Goal: Task Accomplishment & Management: Complete application form

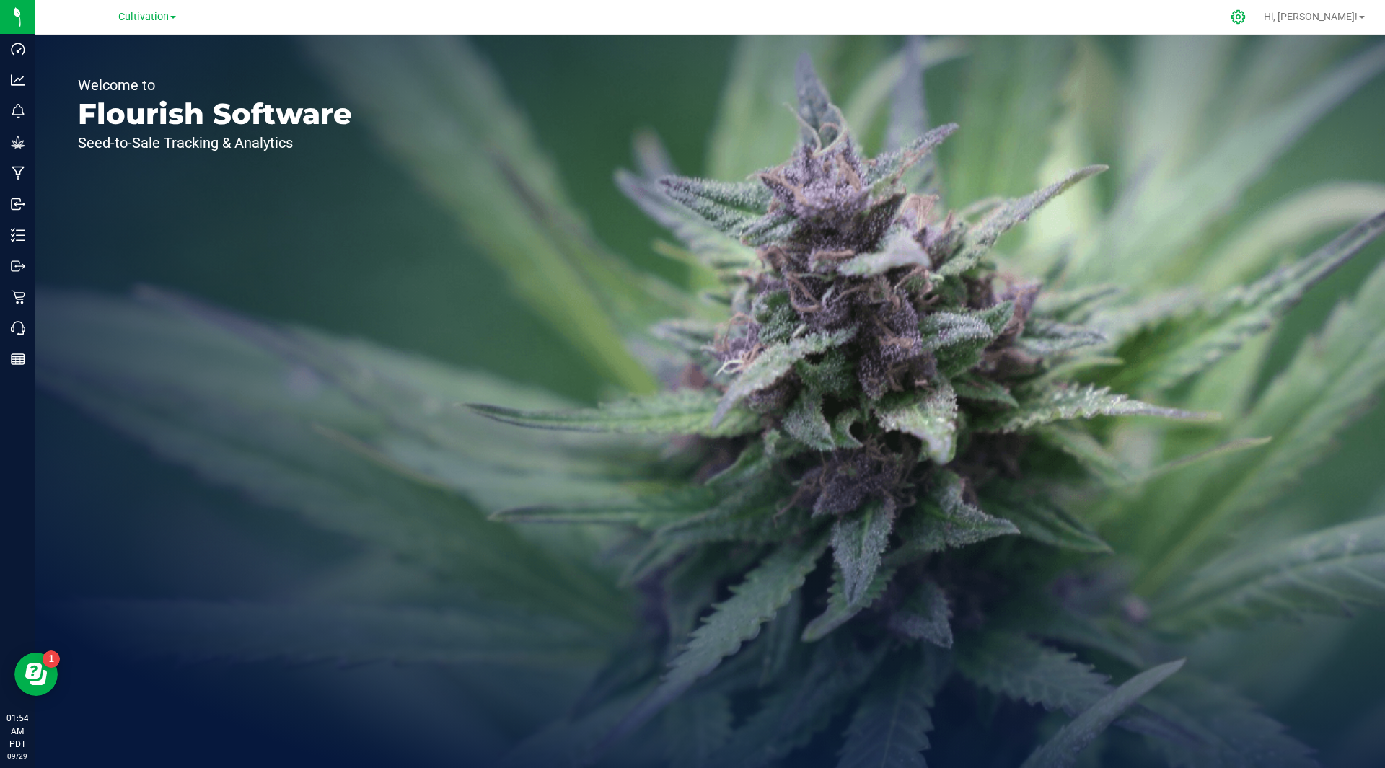
click at [1246, 18] on icon at bounding box center [1237, 16] width 15 height 15
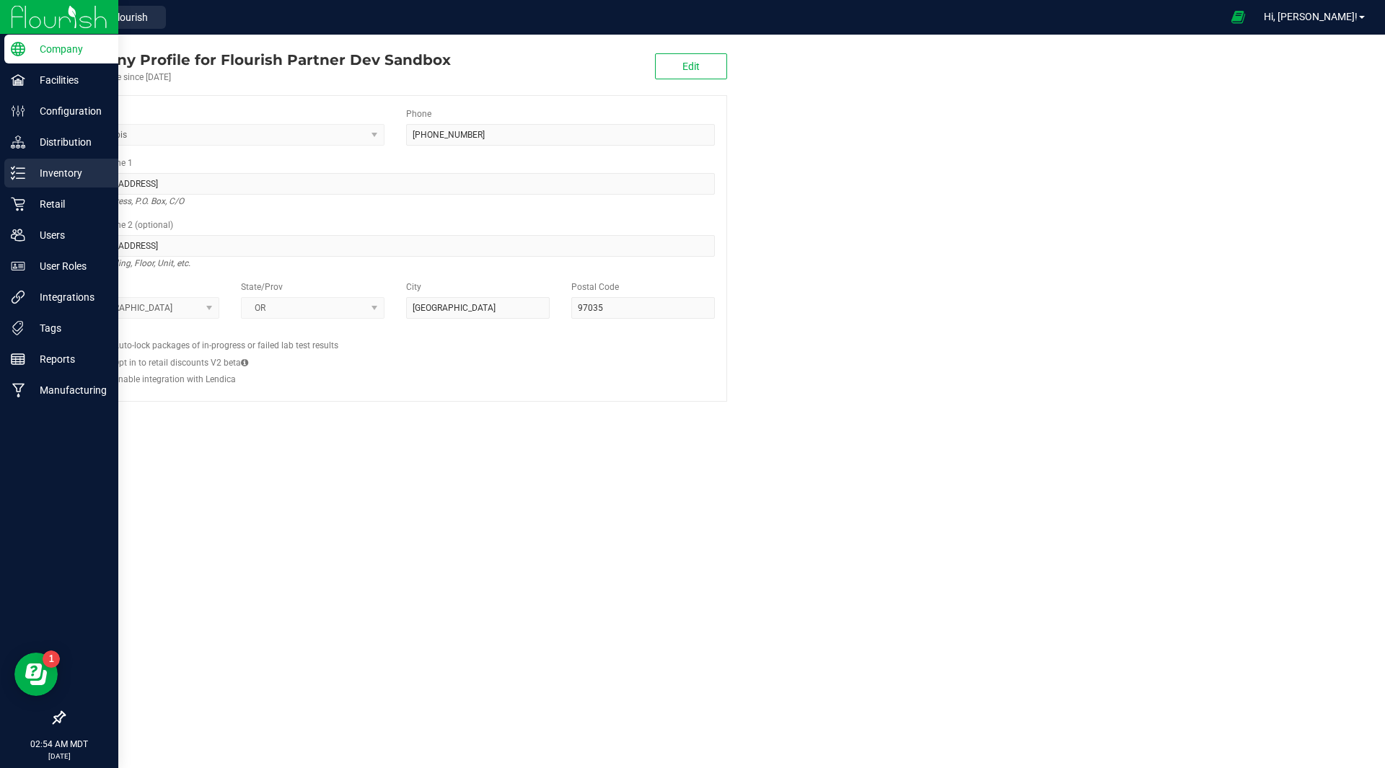
click at [56, 181] on p "Inventory" at bounding box center [68, 172] width 87 height 17
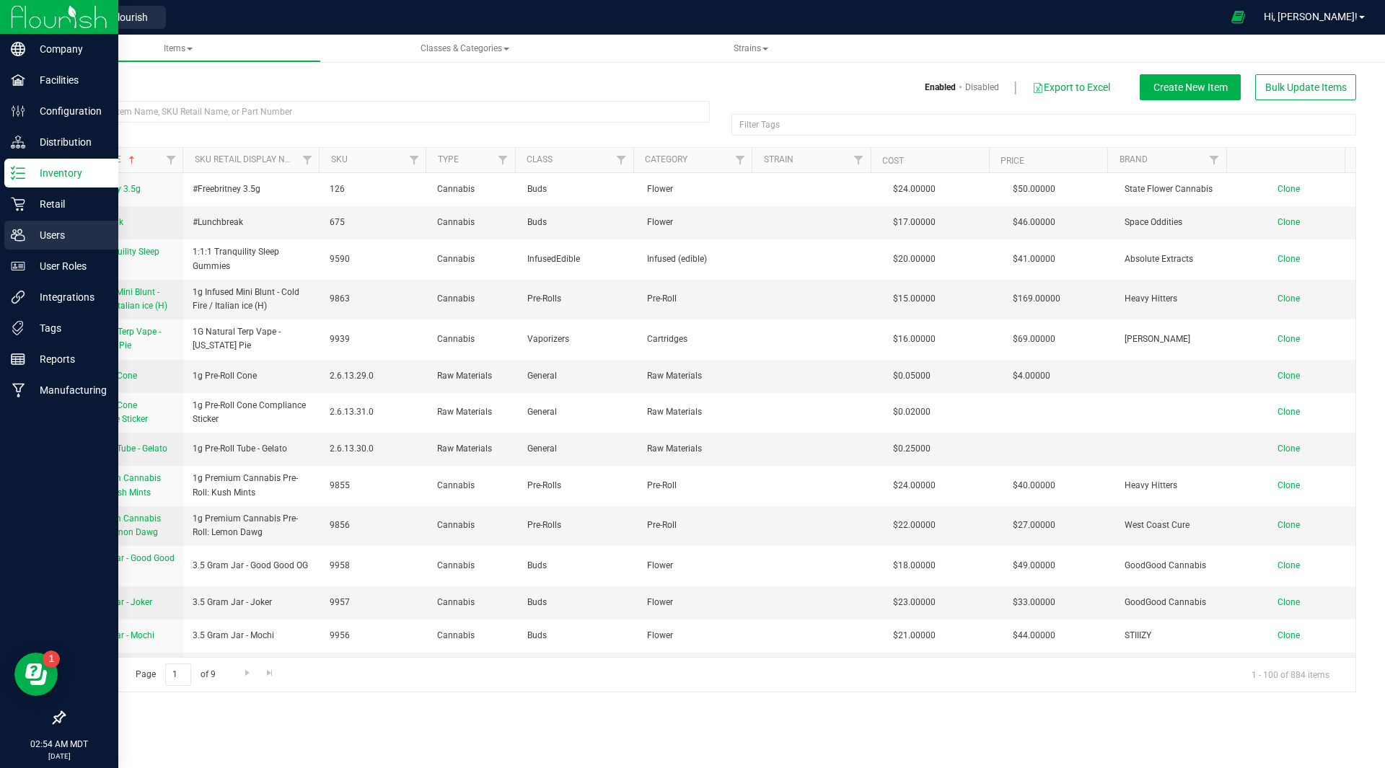
click at [53, 228] on p "Users" at bounding box center [68, 234] width 87 height 17
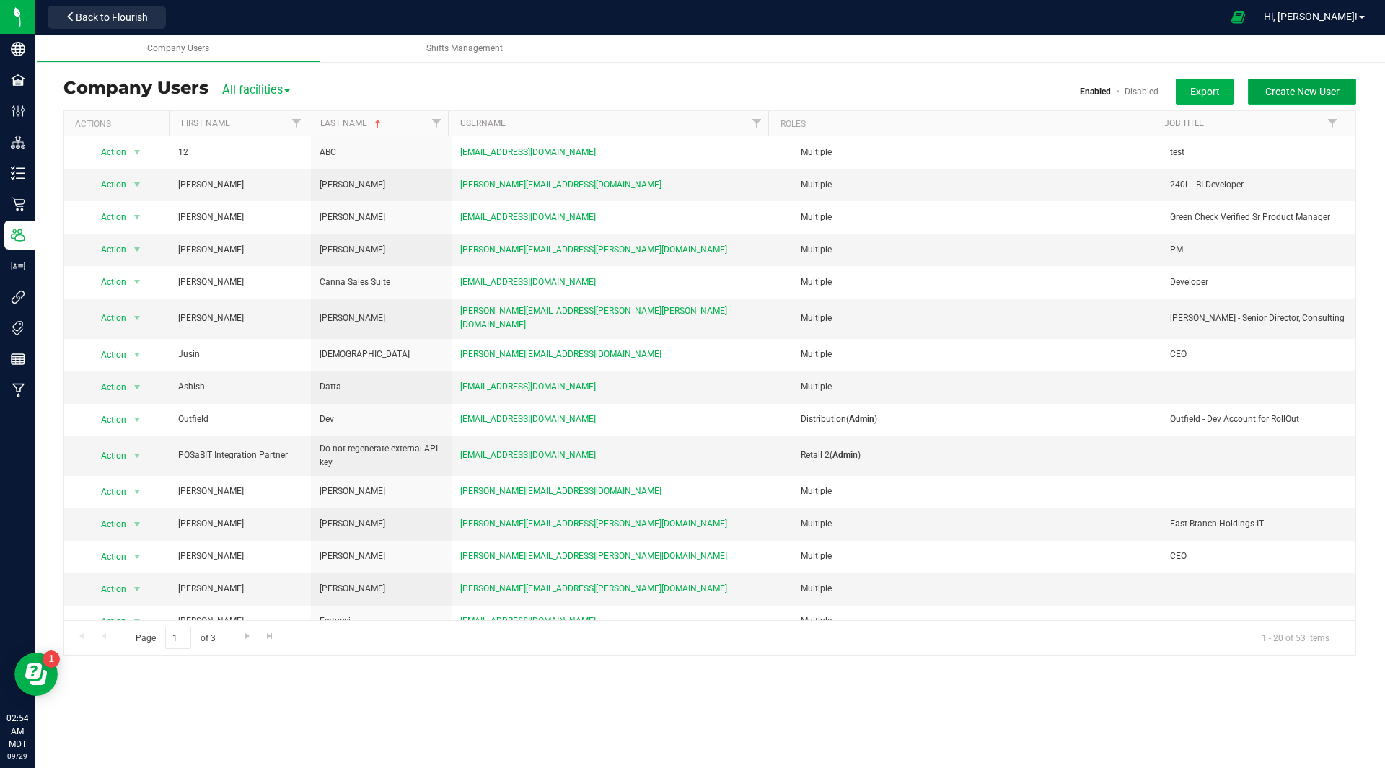
click at [1326, 94] on span "Create New User" at bounding box center [1302, 92] width 74 height 12
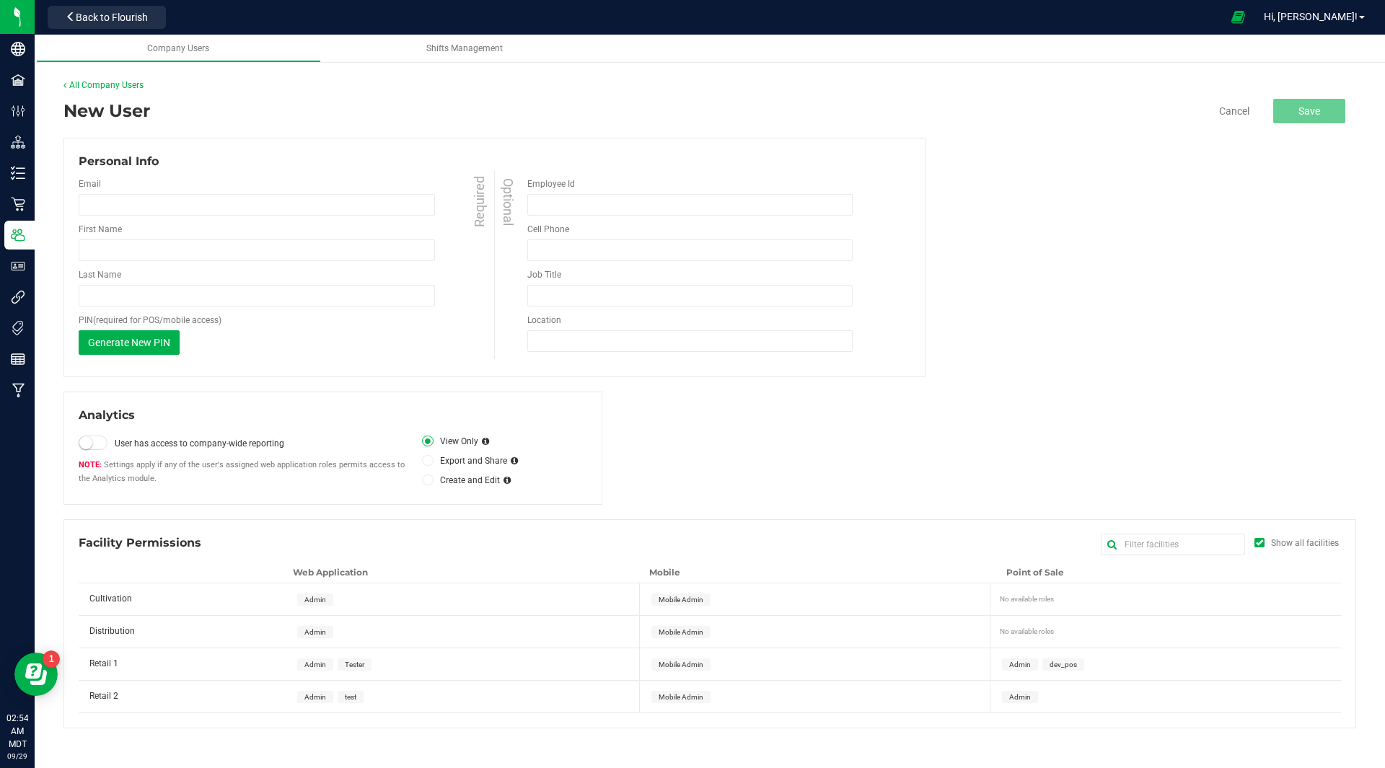
click at [416, 219] on div "Email Required First Name Required Last Name Required PIN (required for POS/mob…" at bounding box center [286, 266] width 415 height 192
click at [398, 207] on input "email" at bounding box center [257, 205] width 356 height 22
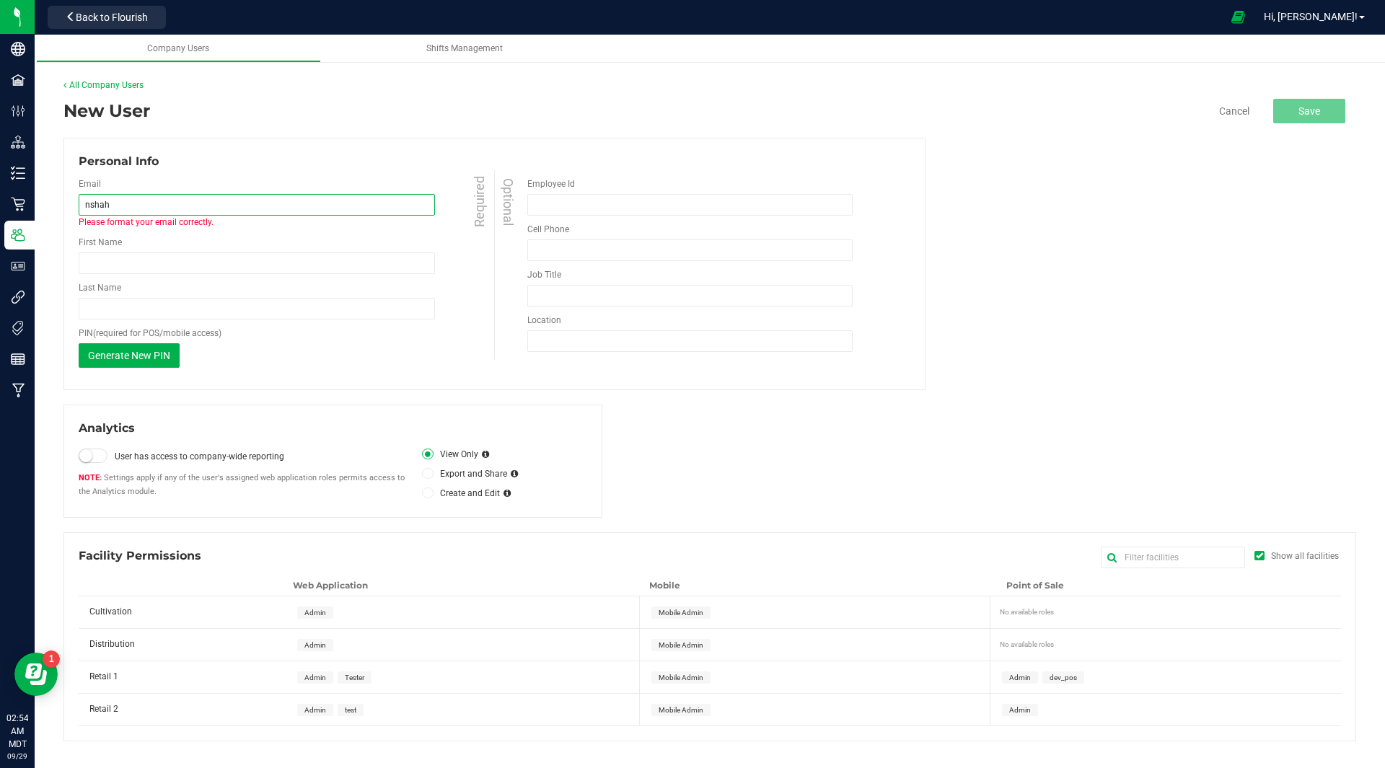
paste input "prod-aiq"
click at [105, 206] on input "nshahprod-aiq" at bounding box center [257, 205] width 356 height 22
click at [180, 208] on input "nshah+prod-aiq" at bounding box center [257, 205] width 356 height 22
type input "[EMAIL_ADDRESS][DOMAIN_NAME]"
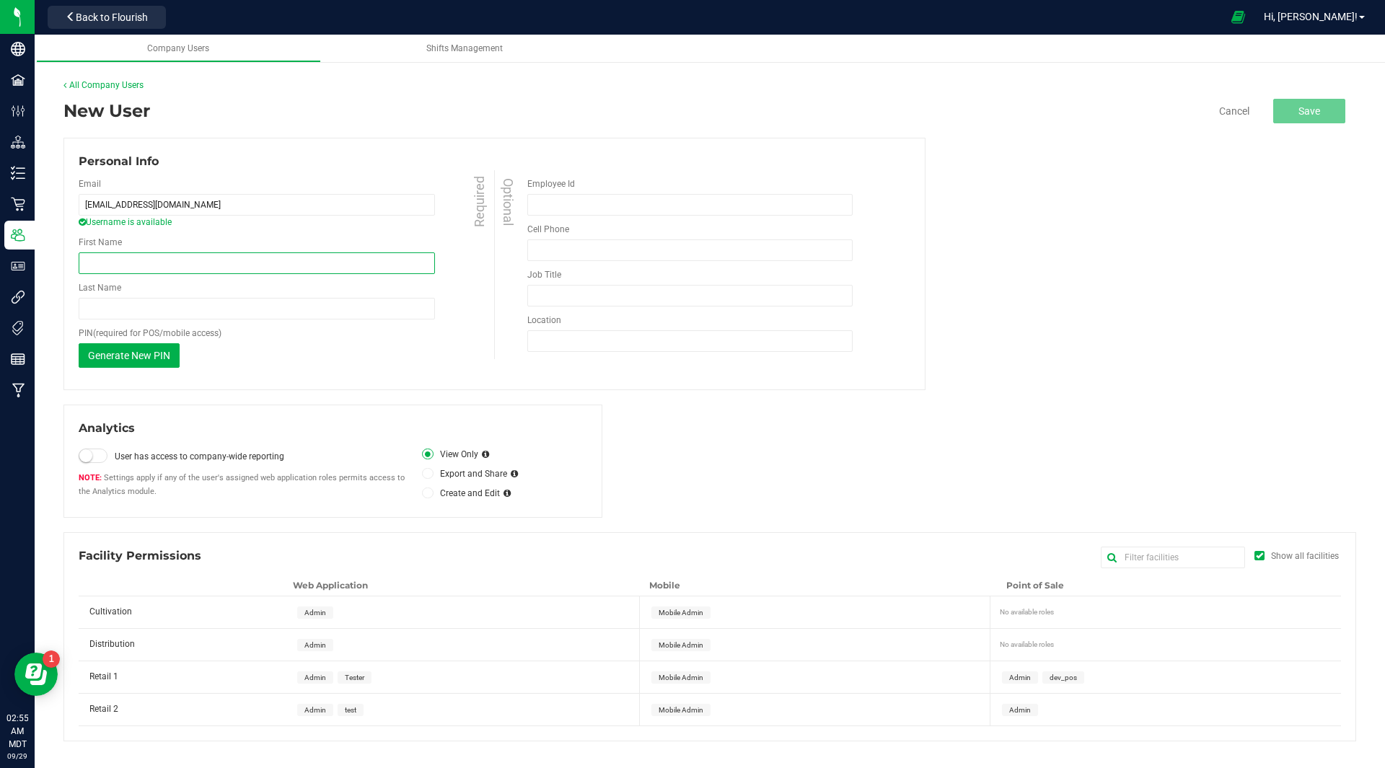
click at [194, 273] on input "First Name" at bounding box center [257, 263] width 356 height 22
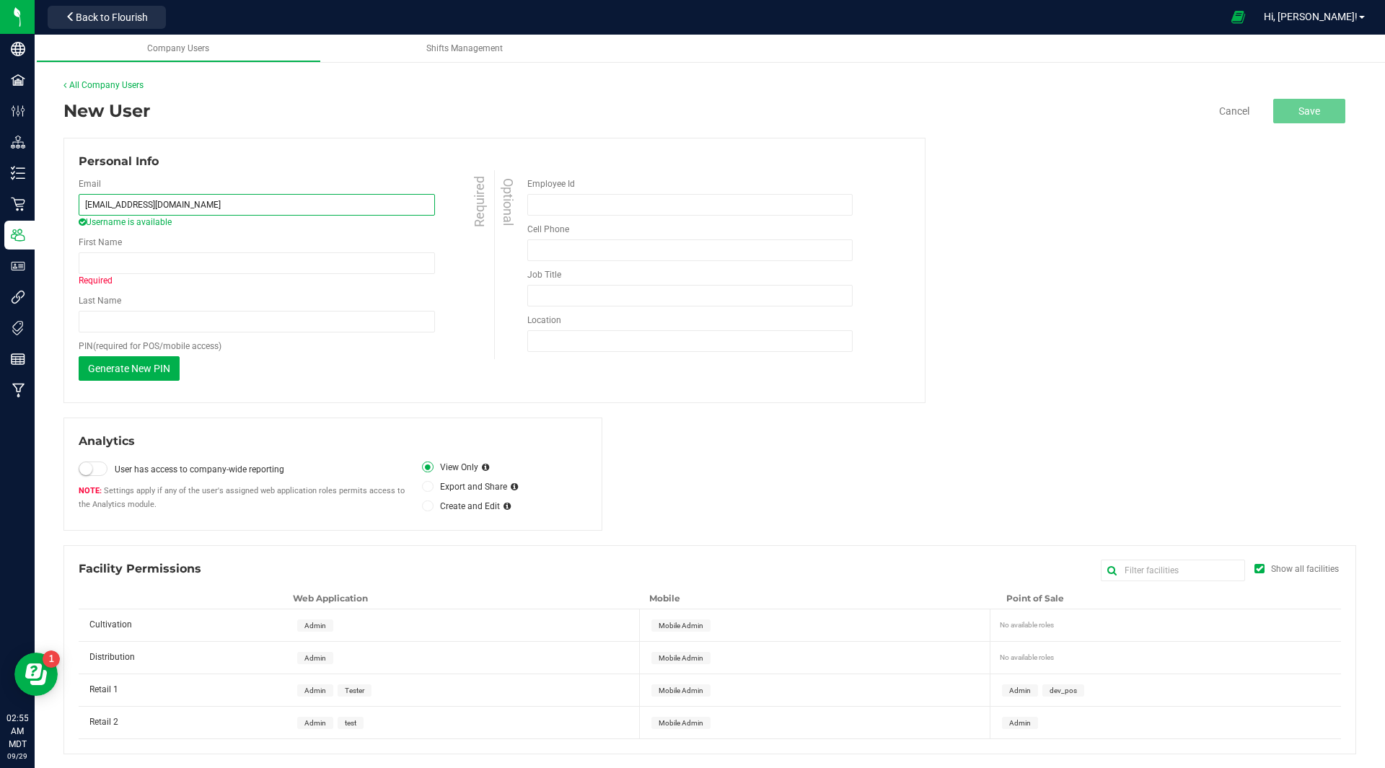
click at [253, 210] on input "[EMAIL_ADDRESS][DOMAIN_NAME]" at bounding box center [257, 205] width 356 height 22
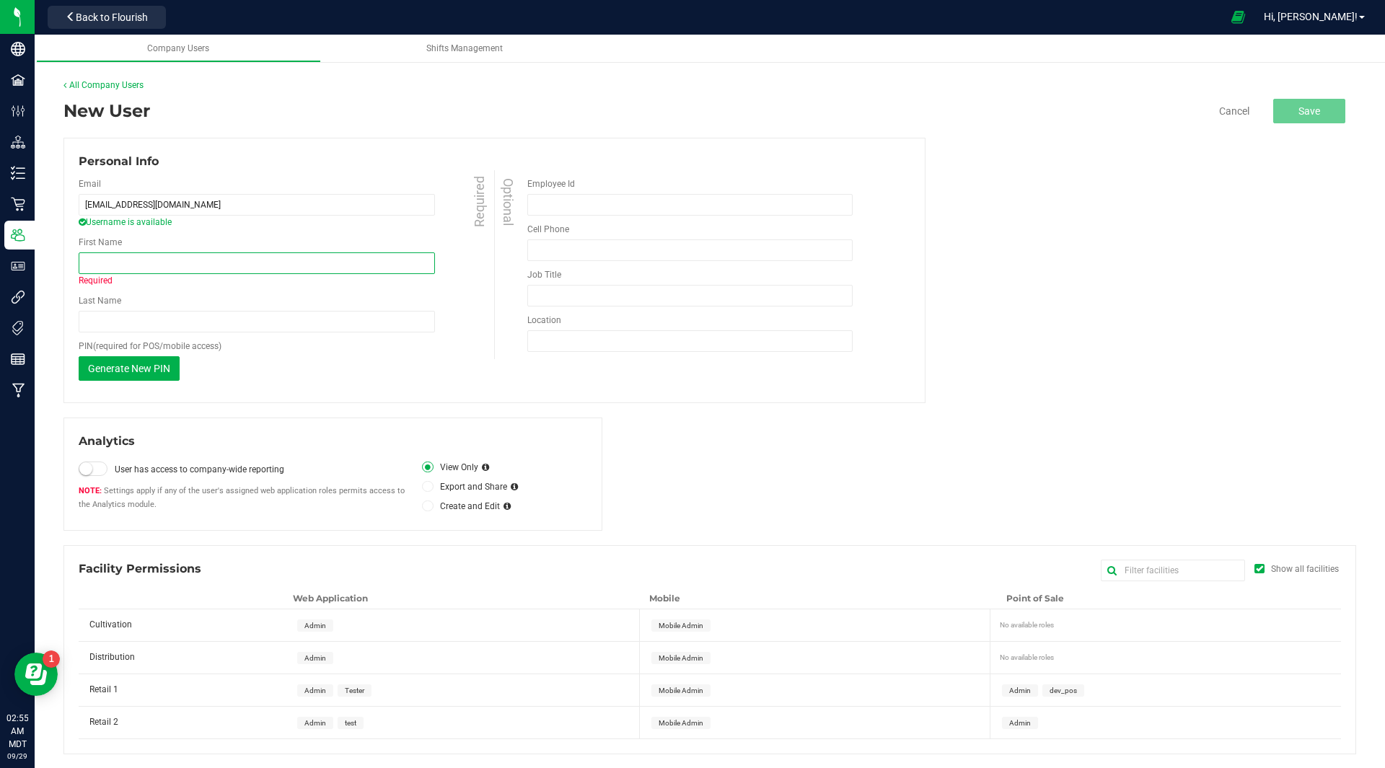
click at [198, 270] on input "First Name" at bounding box center [257, 263] width 356 height 22
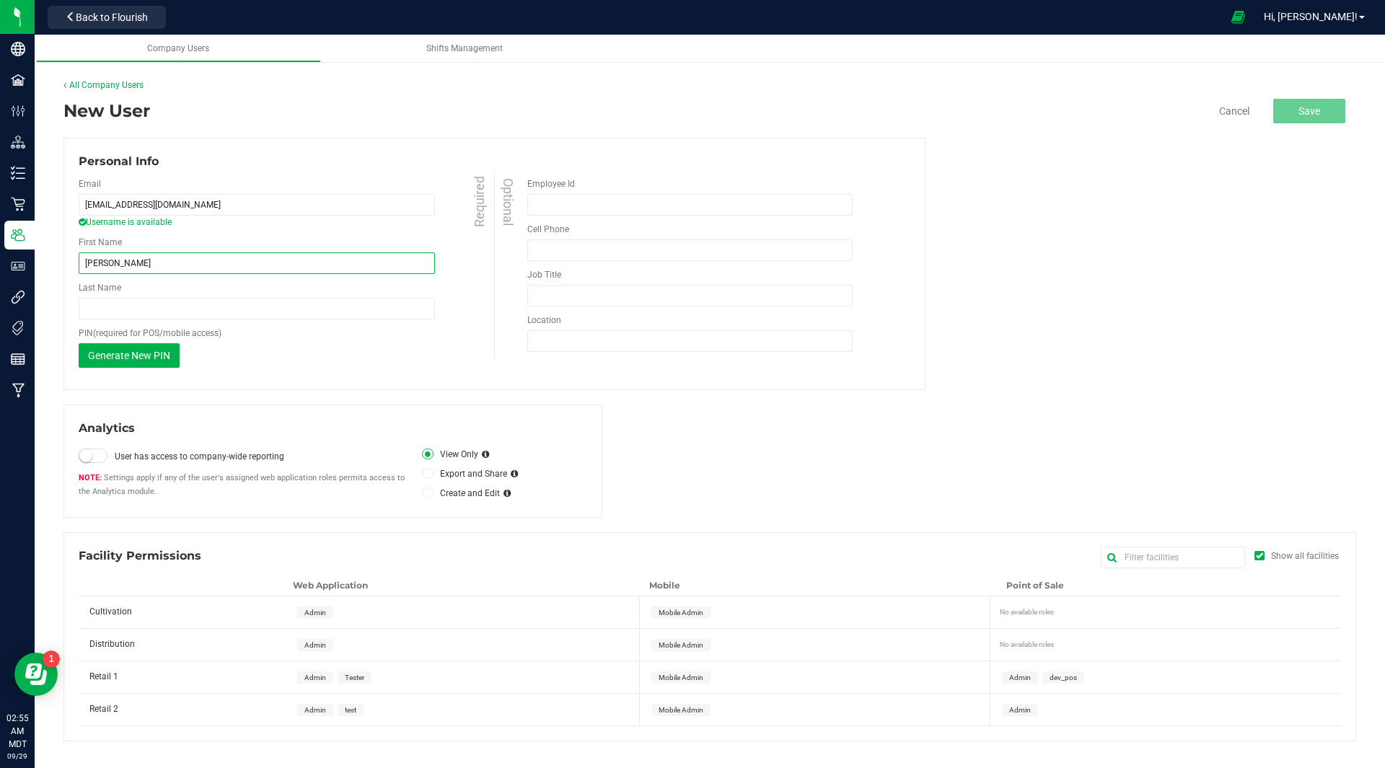
type input "[PERSON_NAME]"
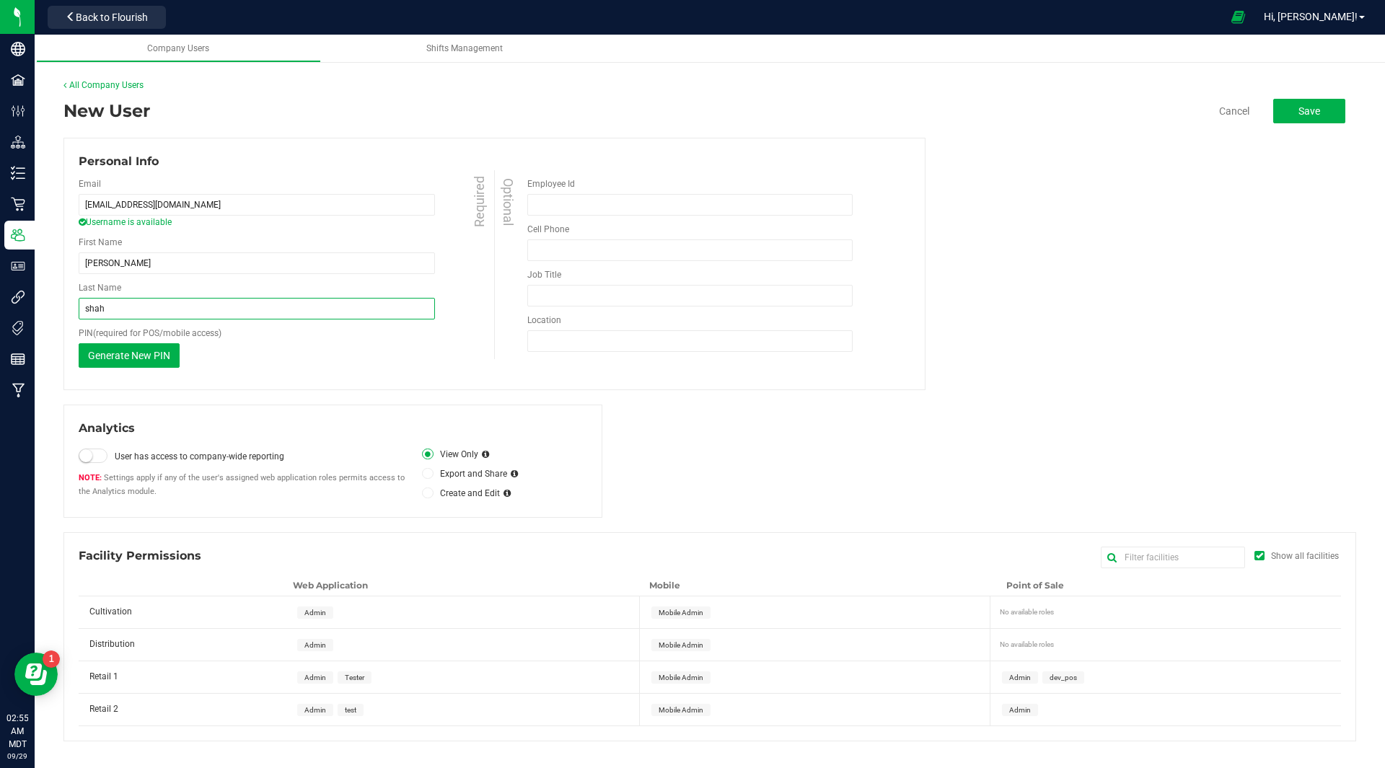
type input "shah"
click at [331, 398] on div "New User Cancel Save Personal Info Email [EMAIL_ADDRESS][DOMAIN_NAME] Username …" at bounding box center [709, 419] width 1292 height 643
click at [163, 351] on span "Generate New PIN" at bounding box center [129, 356] width 82 height 12
click at [131, 360] on input "249943" at bounding box center [115, 355] width 72 height 22
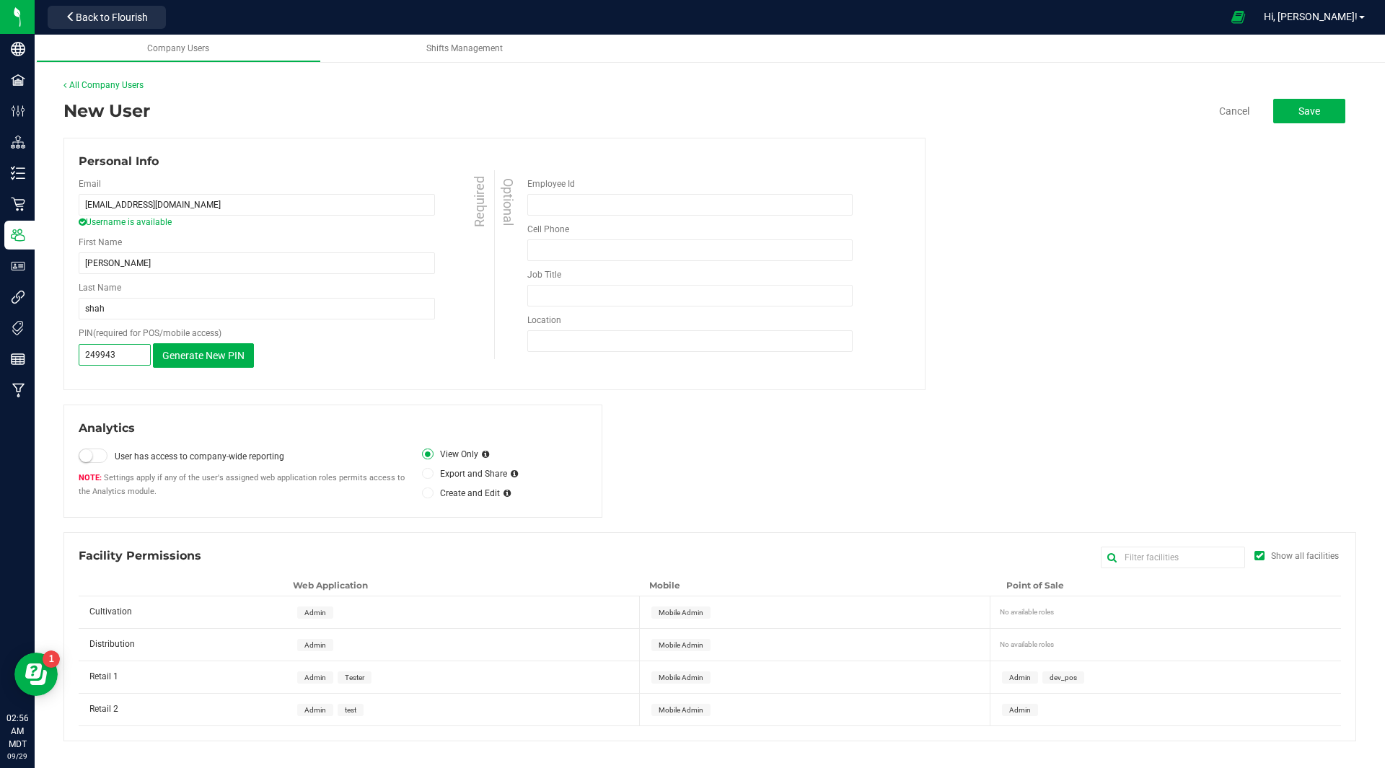
click at [131, 360] on input "249943" at bounding box center [115, 355] width 72 height 22
click at [304, 607] on span "Admin" at bounding box center [315, 613] width 36 height 12
click at [316, 635] on div "Admin" at bounding box center [465, 645] width 353 height 32
click at [316, 651] on span "Admin" at bounding box center [315, 645] width 36 height 12
click at [321, 681] on span "Admin" at bounding box center [315, 678] width 22 height 8
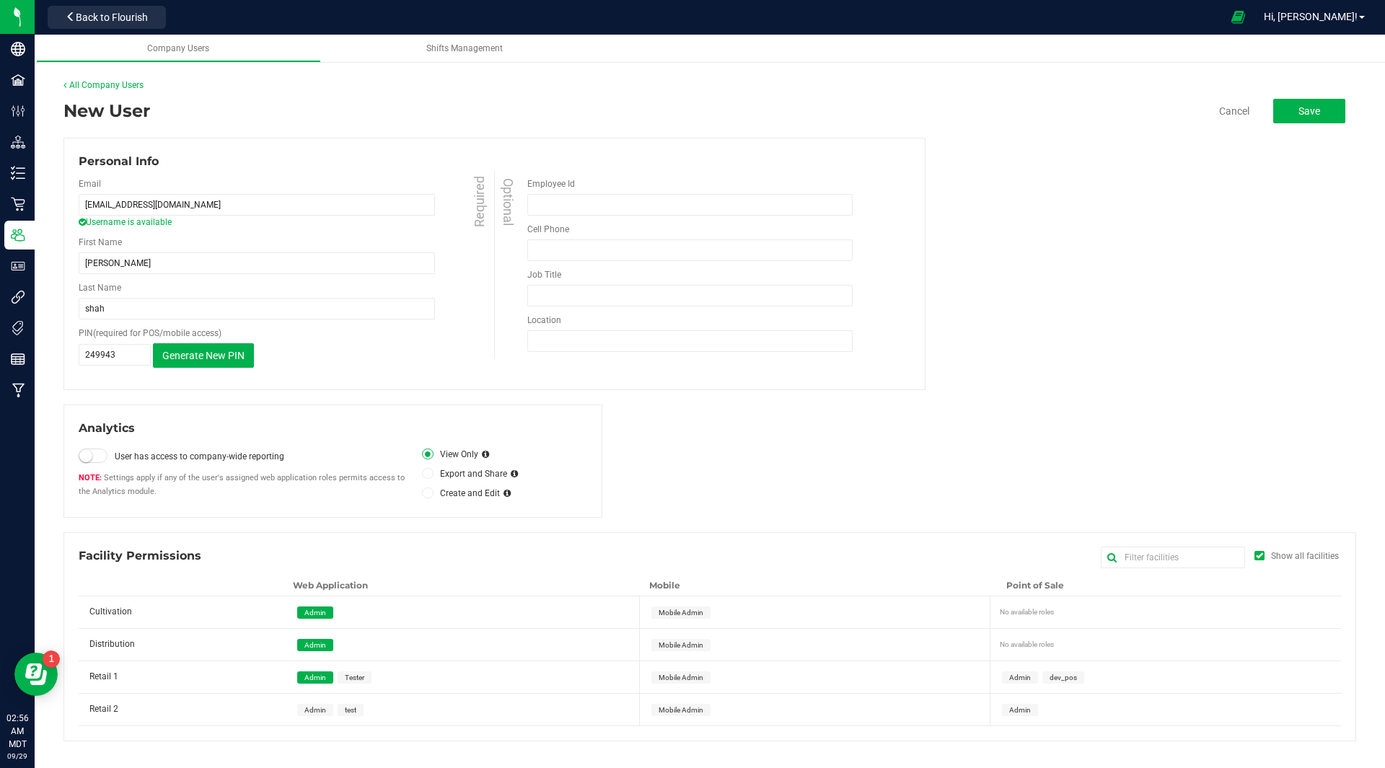
click at [313, 715] on span "Admin" at bounding box center [315, 710] width 36 height 12
click at [692, 617] on span "Mobile Admin" at bounding box center [680, 613] width 59 height 12
click at [690, 655] on div "Mobile Admin" at bounding box center [818, 645] width 350 height 32
click at [695, 639] on span "Mobile Admin" at bounding box center [680, 645] width 59 height 12
click at [687, 677] on span "Mobile Admin" at bounding box center [681, 678] width 45 height 8
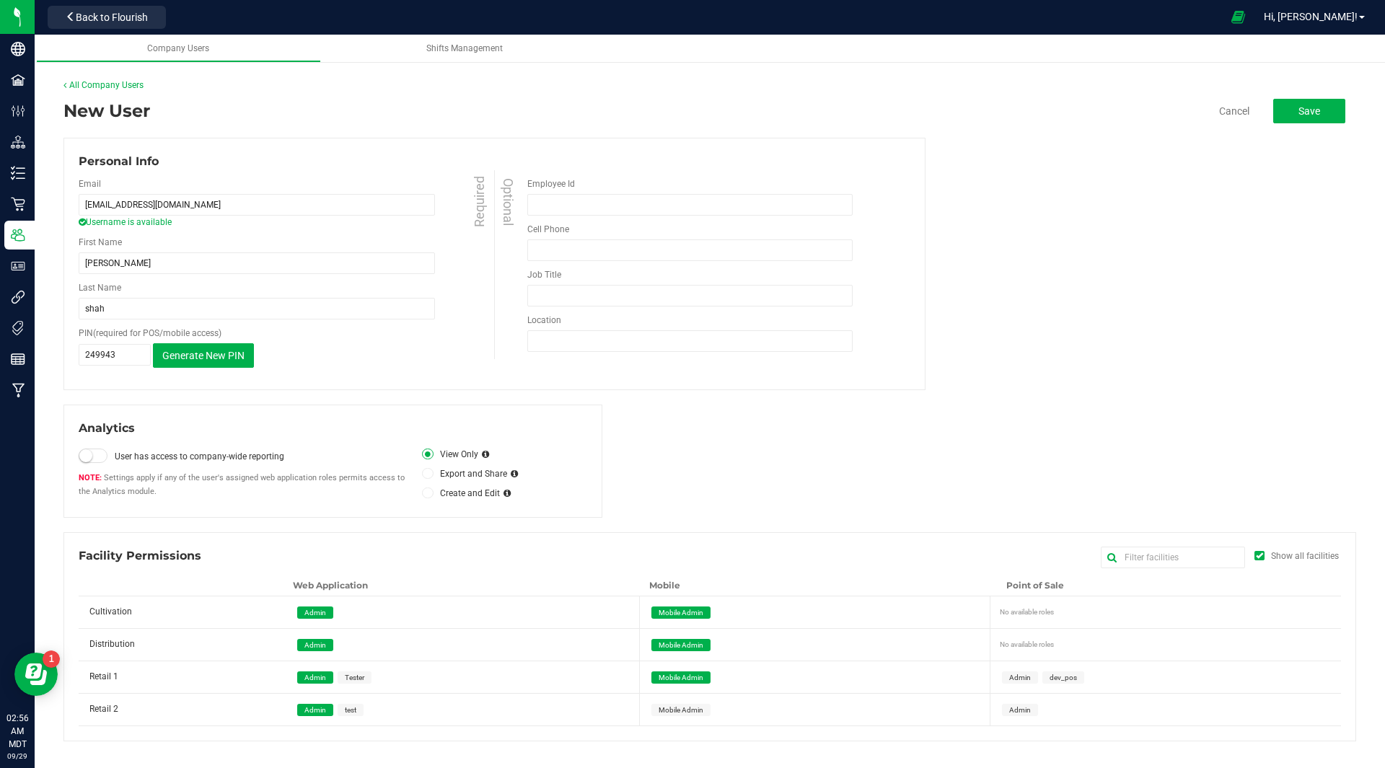
click at [686, 711] on span "Mobile Admin" at bounding box center [681, 710] width 45 height 8
click at [1009, 680] on span "Admin" at bounding box center [1020, 678] width 22 height 8
click at [1014, 708] on span "Admin" at bounding box center [1020, 710] width 22 height 8
click at [1306, 109] on span "Save" at bounding box center [1309, 111] width 22 height 12
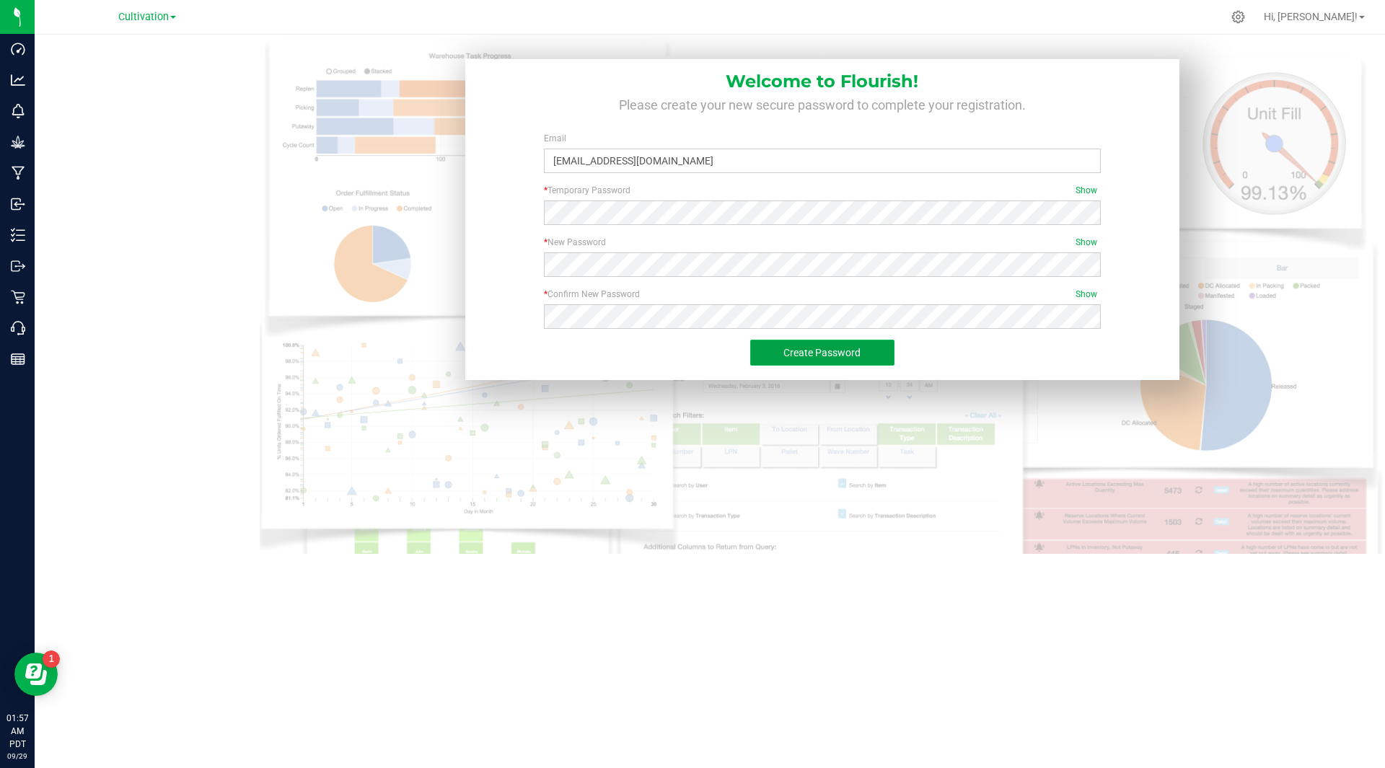
click at [832, 353] on span "Create Password" at bounding box center [821, 353] width 77 height 12
